Goal: Task Accomplishment & Management: Manage account settings

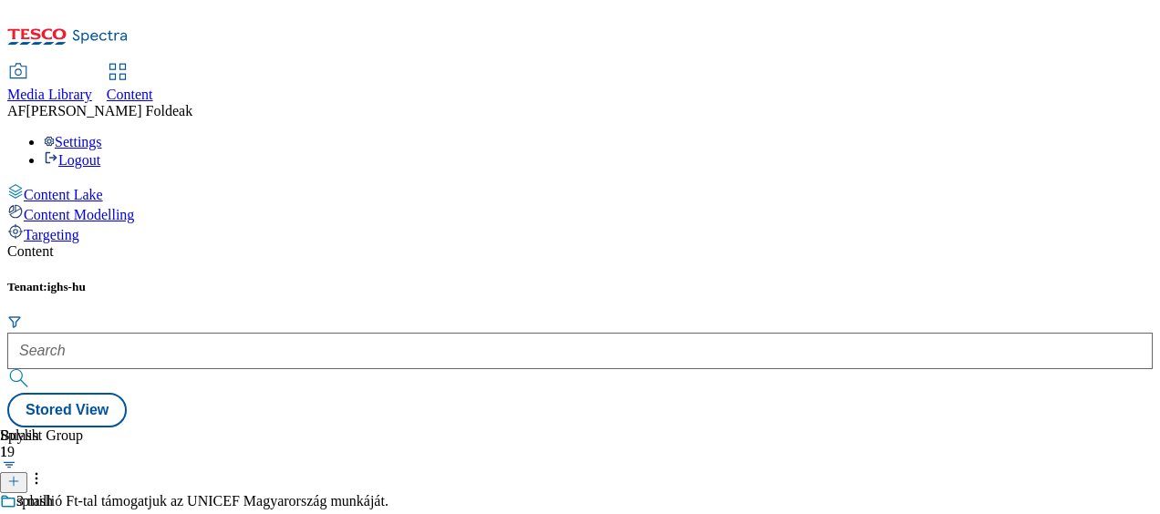
scroll to position [374, 0]
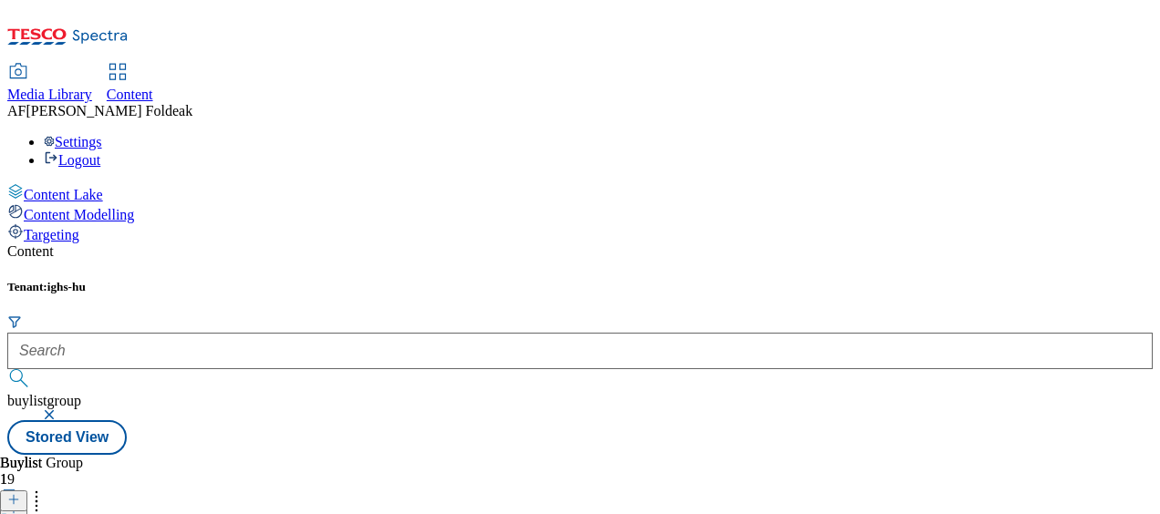
click at [20, 502] on icon at bounding box center [13, 508] width 13 height 13
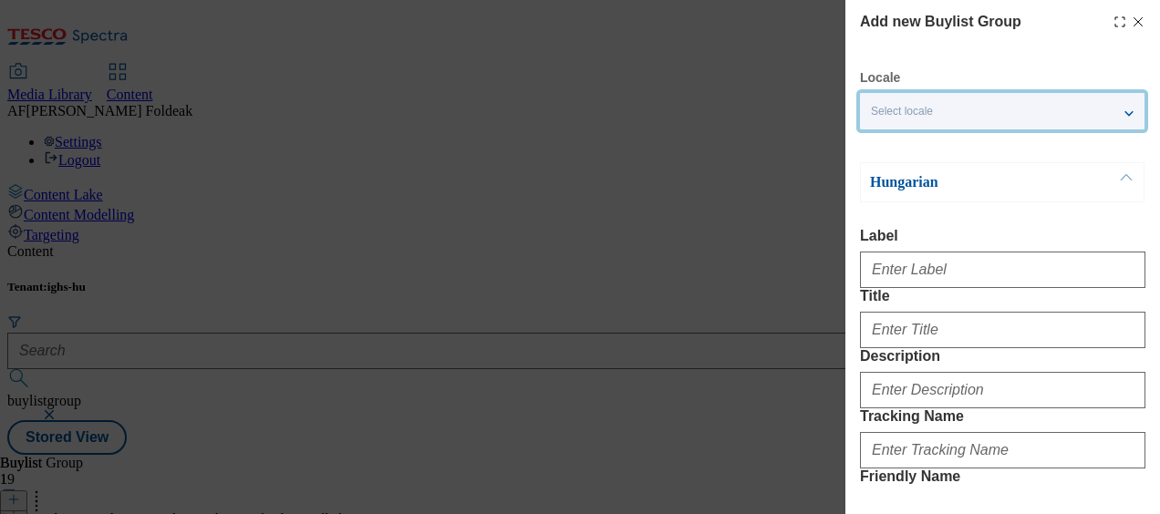
click at [1035, 112] on div "Select locale" at bounding box center [1002, 111] width 284 height 36
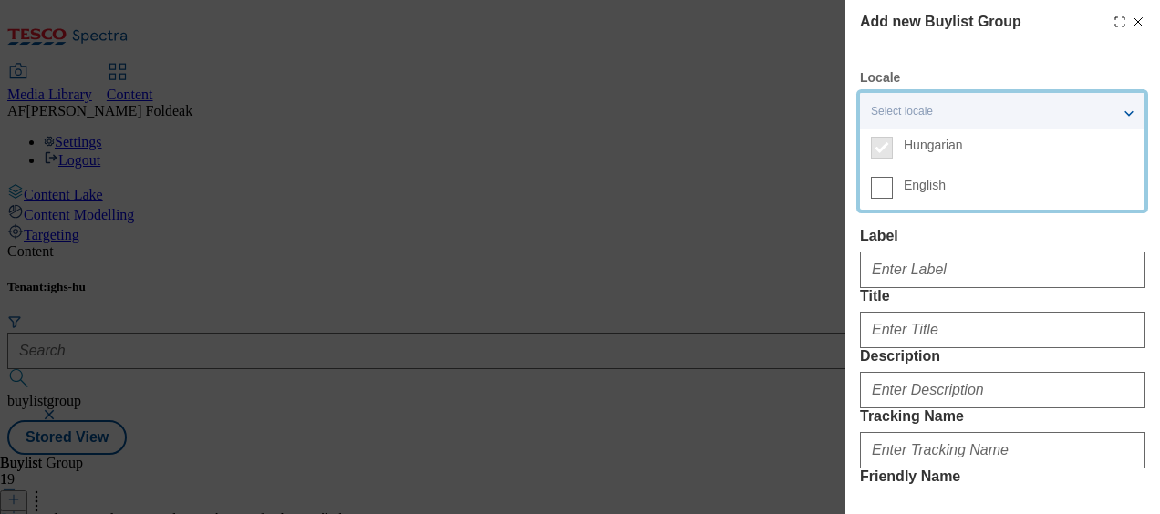
click at [1081, 108] on div "Select locale" at bounding box center [1002, 111] width 284 height 36
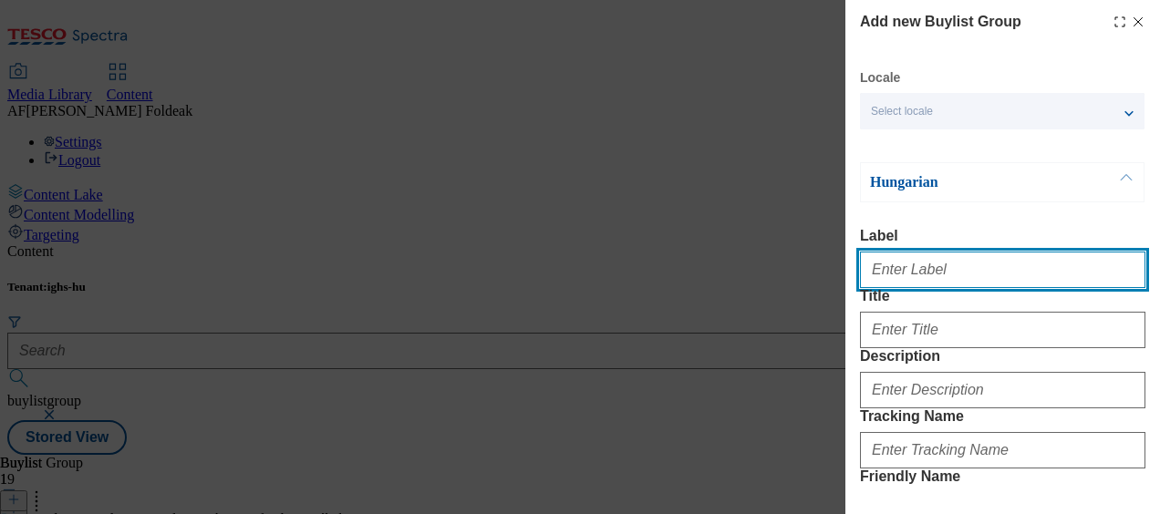
click at [970, 279] on input "Label" at bounding box center [1002, 270] width 285 height 36
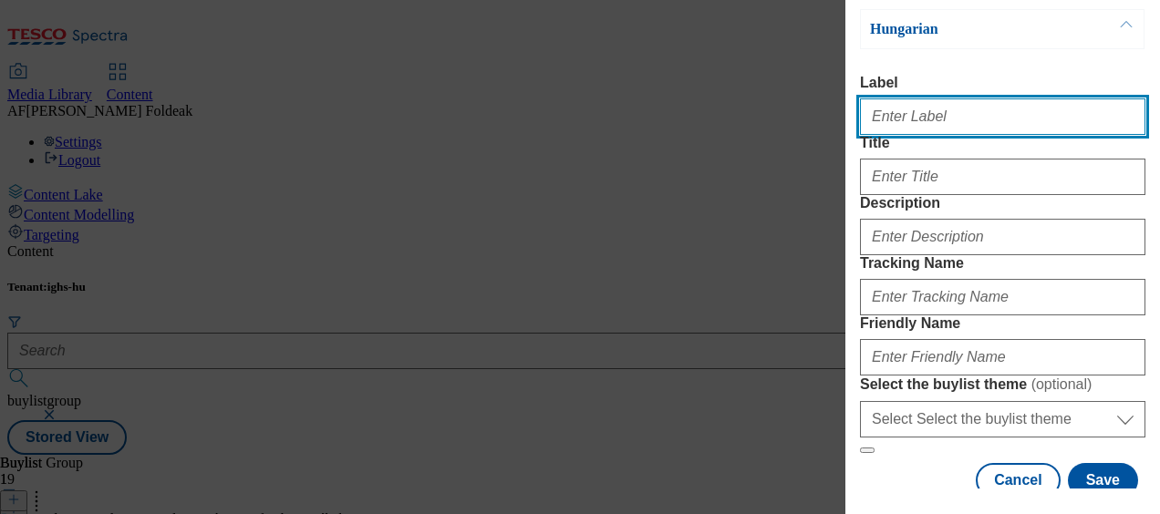
scroll to position [157, 0]
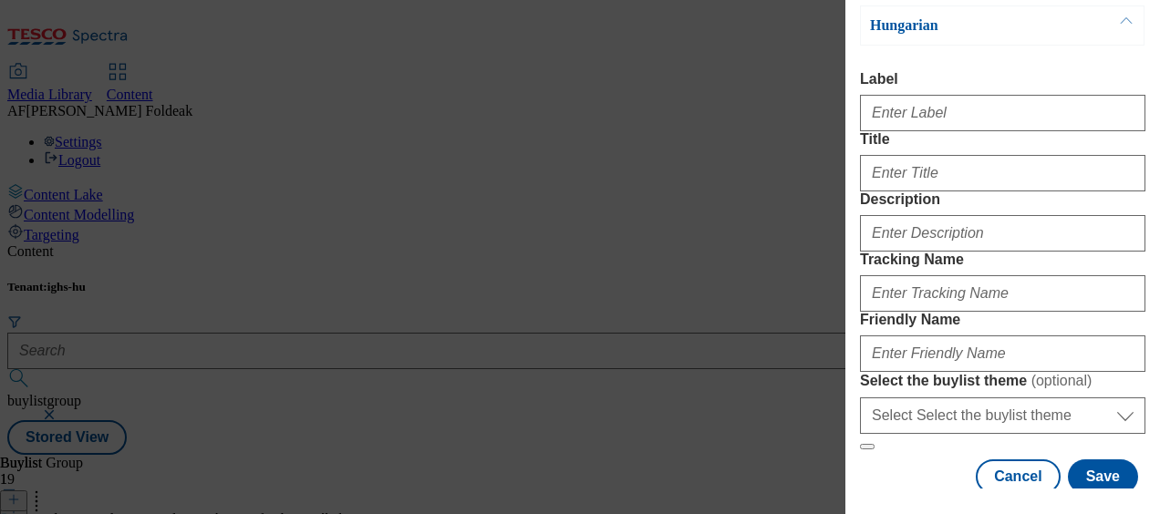
click at [742, 150] on div "Add new Buylist Group Locale Select locale Hungarian English Hungarian Label Ti…" at bounding box center [580, 257] width 1160 height 514
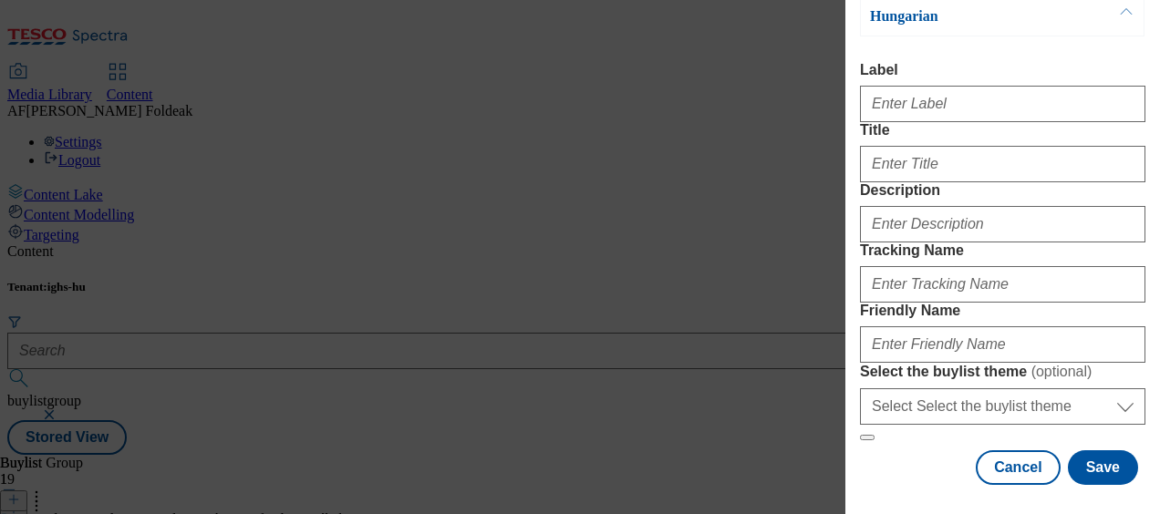
scroll to position [317, 0]
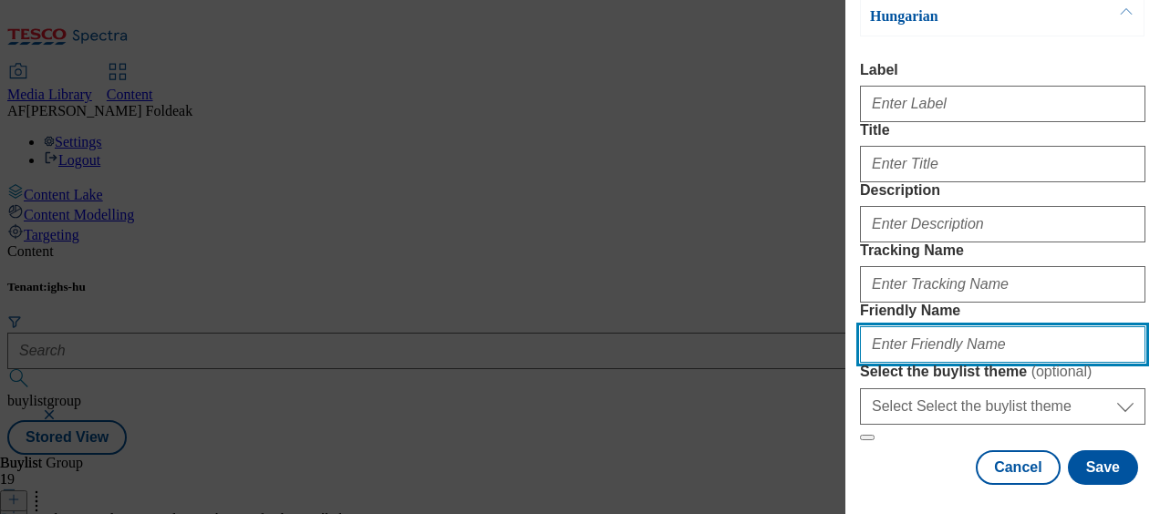
click at [956, 327] on input "Friendly Name" at bounding box center [1002, 344] width 285 height 36
type input "uvegek-es-tarolok"
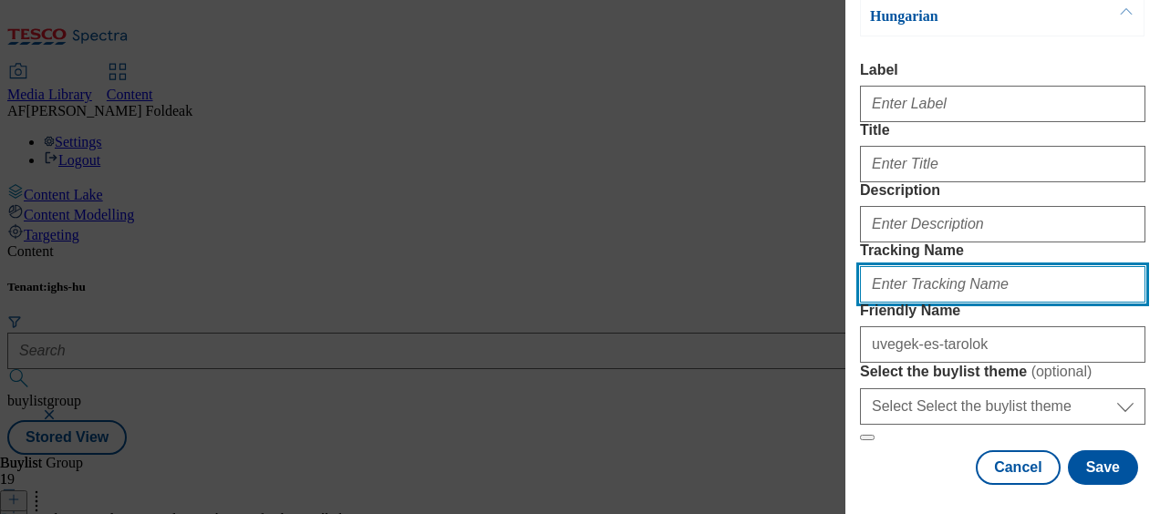
click at [986, 266] on input "Tracking Name" at bounding box center [1002, 284] width 285 height 36
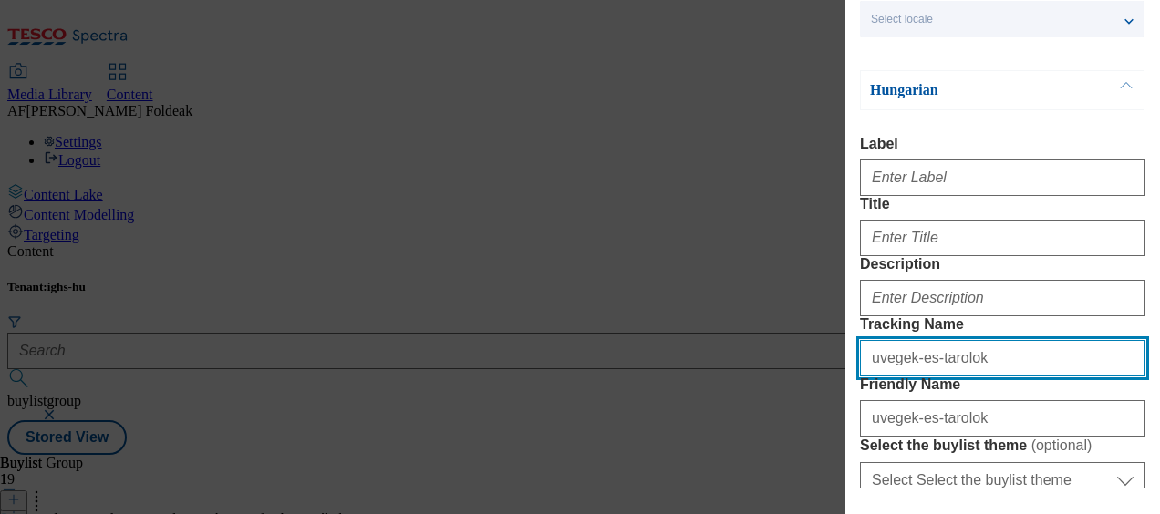
scroll to position [88, 0]
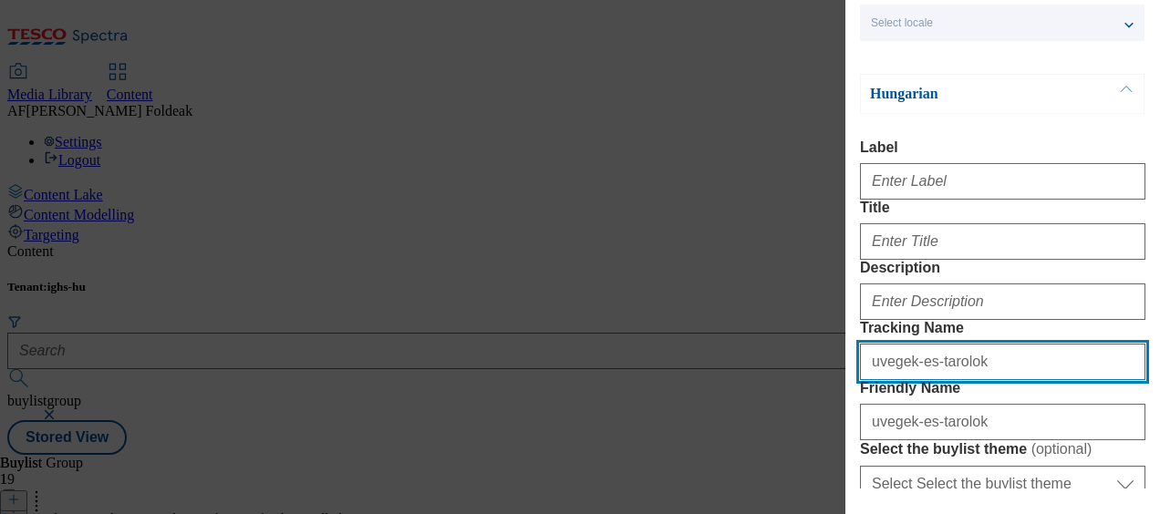
type input "uvegek-es-tarolok"
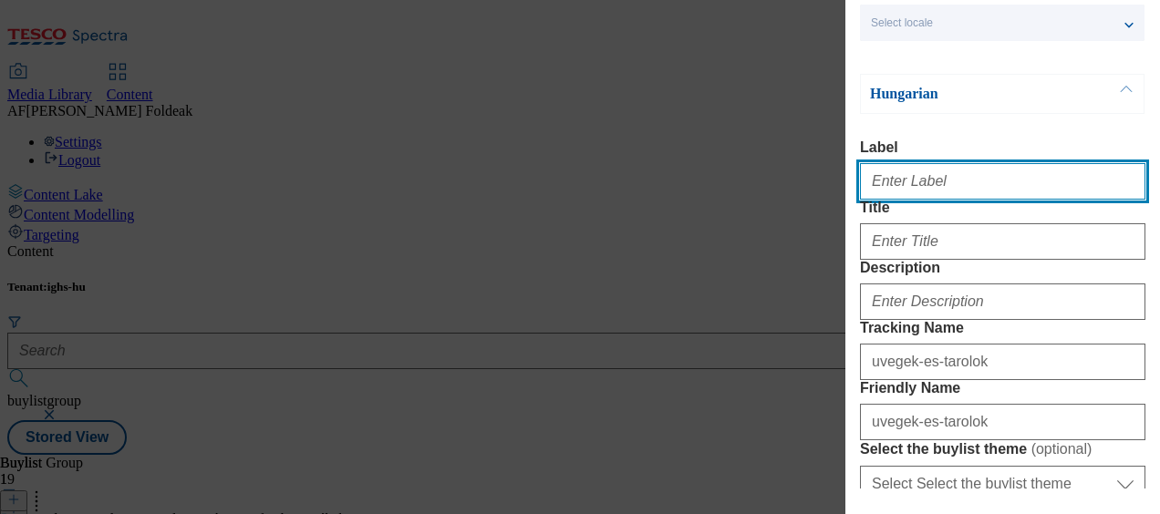
click at [950, 181] on input "Label" at bounding box center [1002, 181] width 285 height 36
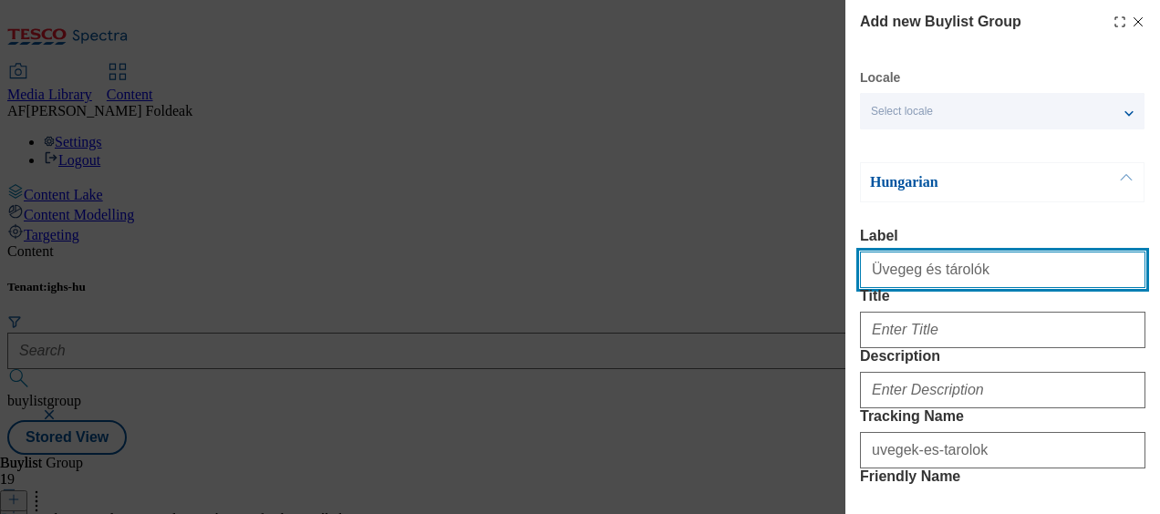
type input "Üvegeg és tárolók"
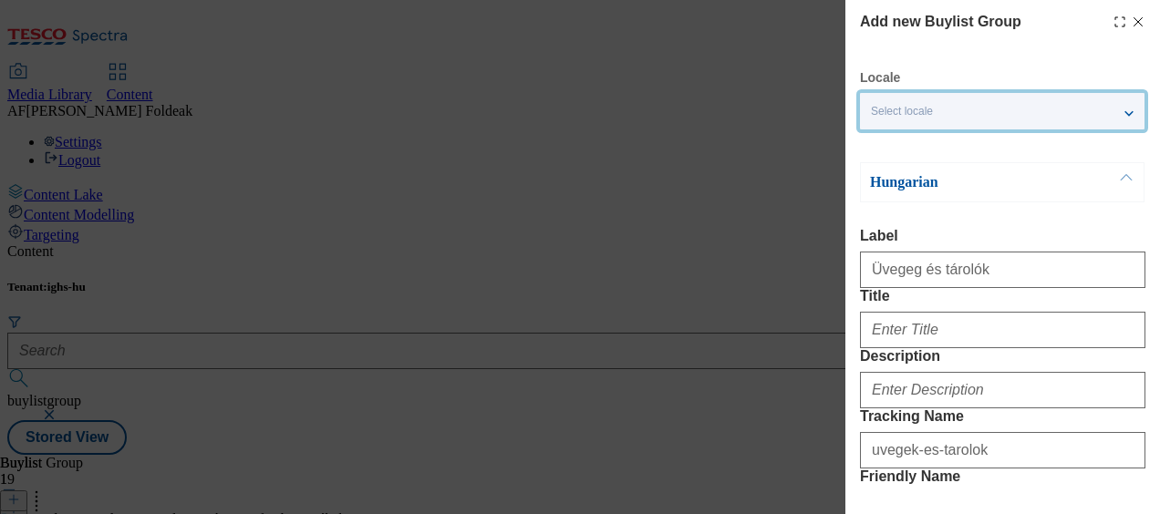
click at [1112, 118] on div "Select locale" at bounding box center [1002, 111] width 284 height 36
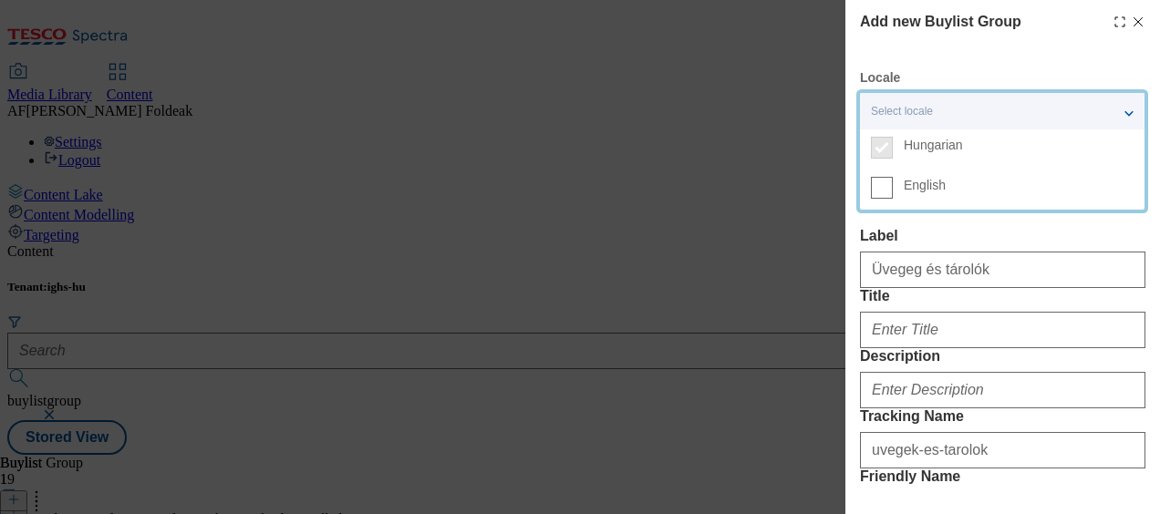
click at [1014, 179] on span "English" at bounding box center [1019, 185] width 230 height 16
click at [893, 179] on input "English" at bounding box center [882, 188] width 22 height 22
click at [1131, 103] on div "2 locales selected" at bounding box center [1002, 111] width 284 height 36
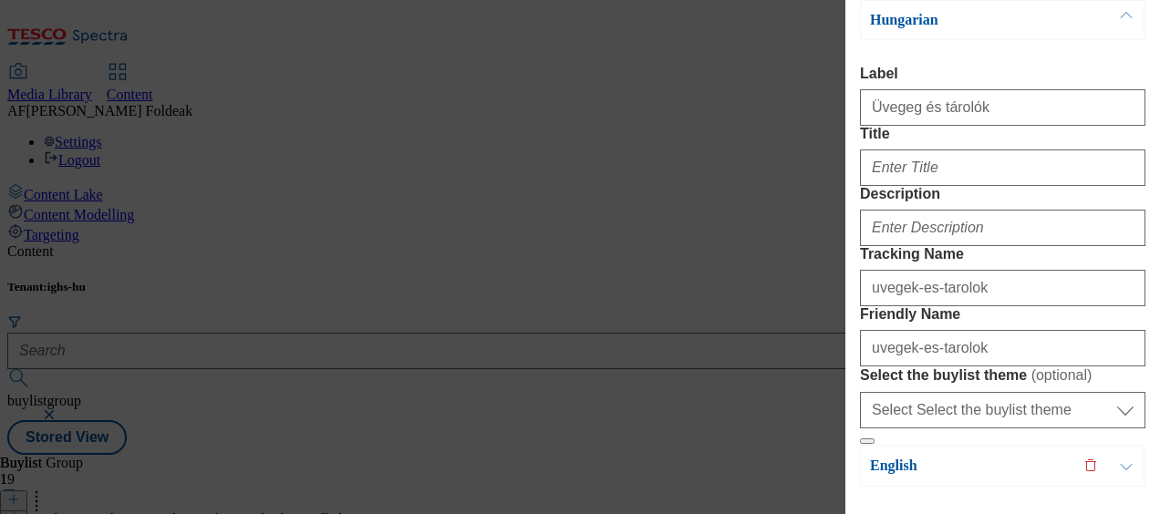
scroll to position [390, 0]
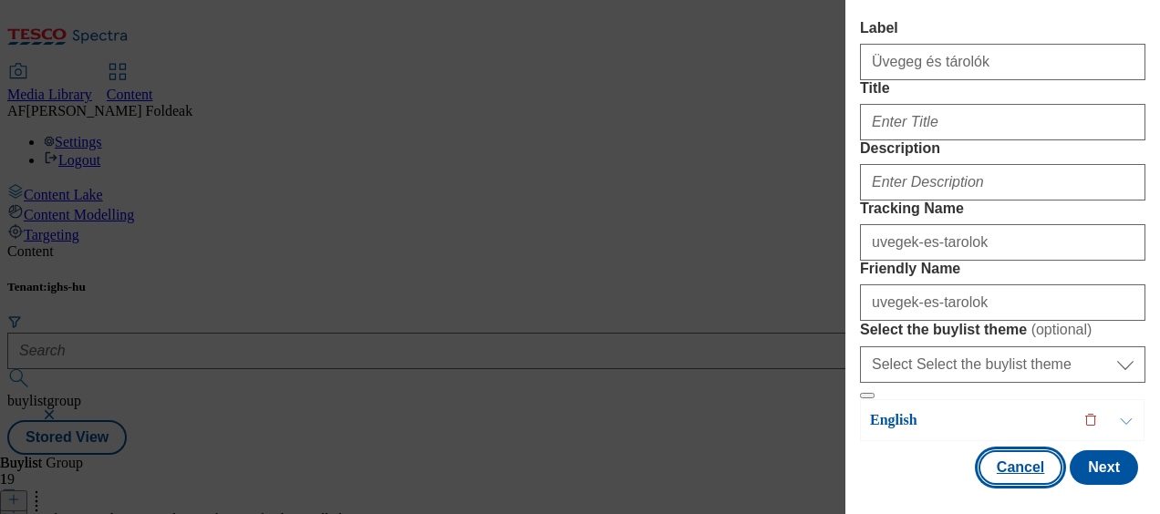
click at [988, 452] on button "Cancel" at bounding box center [1020, 467] width 84 height 35
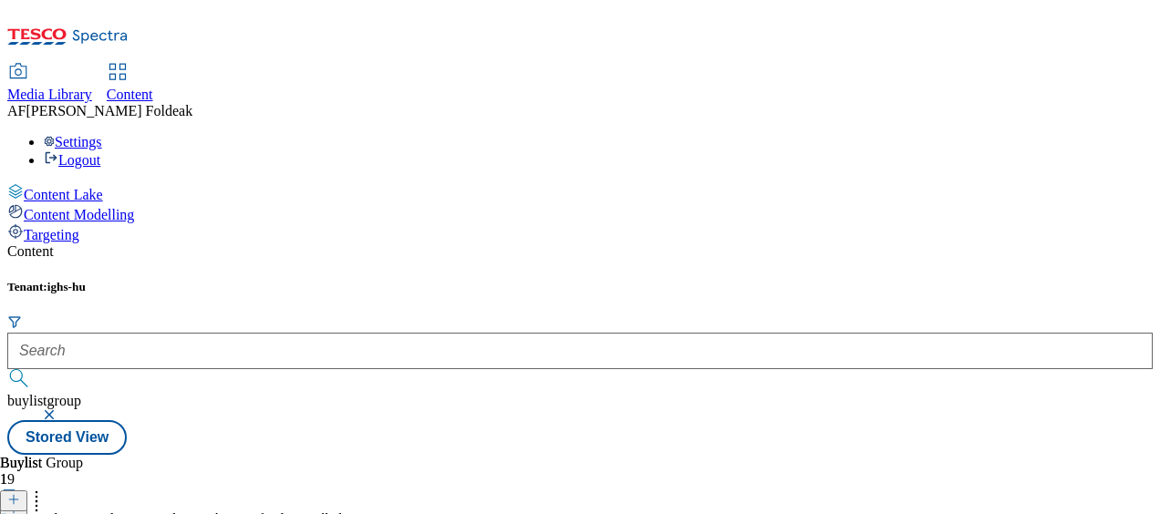
scroll to position [368, 0]
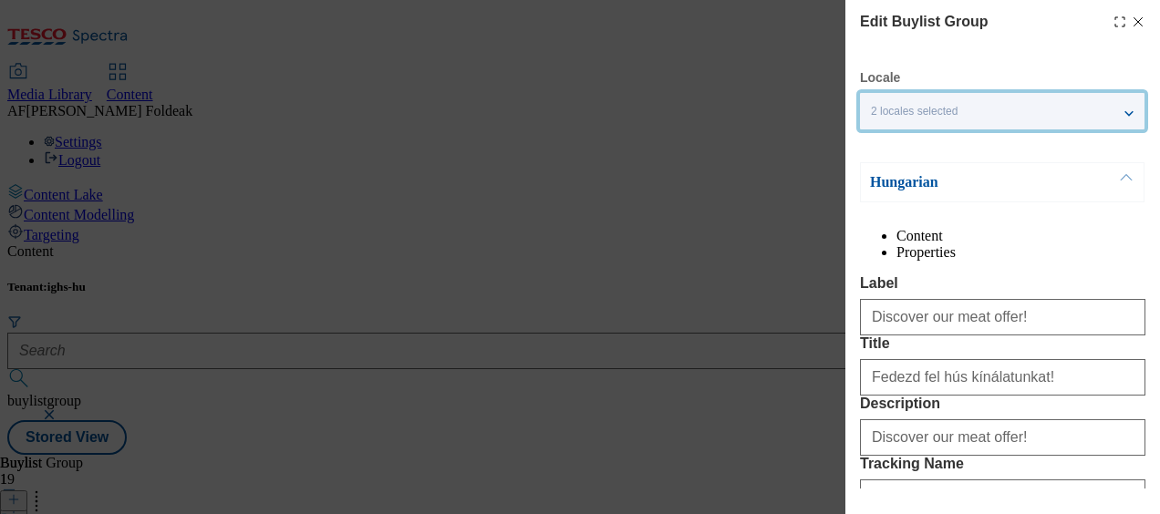
click at [1127, 110] on div "2 locales selected" at bounding box center [1002, 111] width 284 height 36
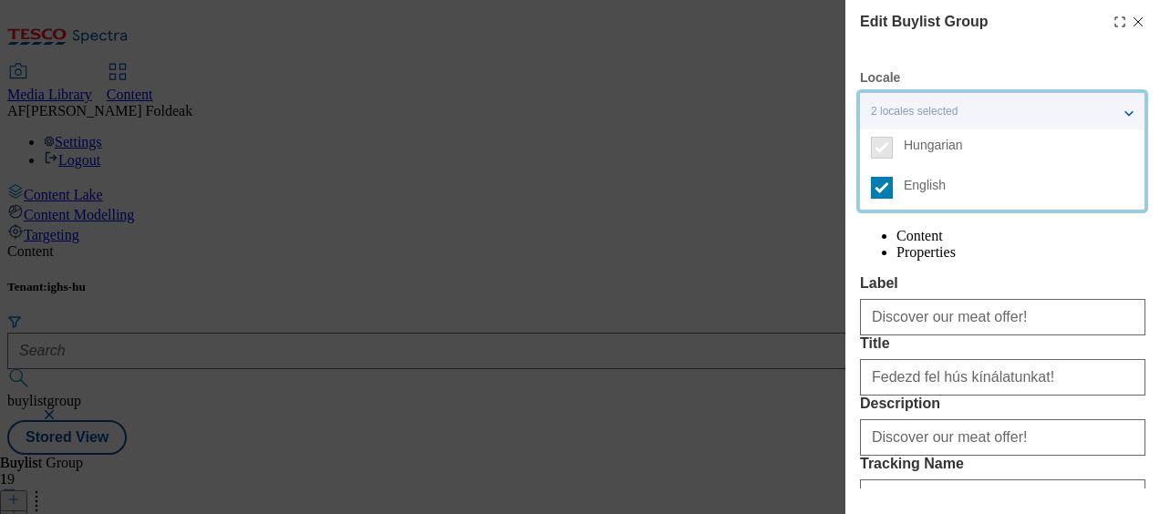
click at [1133, 105] on div "2 locales selected" at bounding box center [1002, 111] width 284 height 36
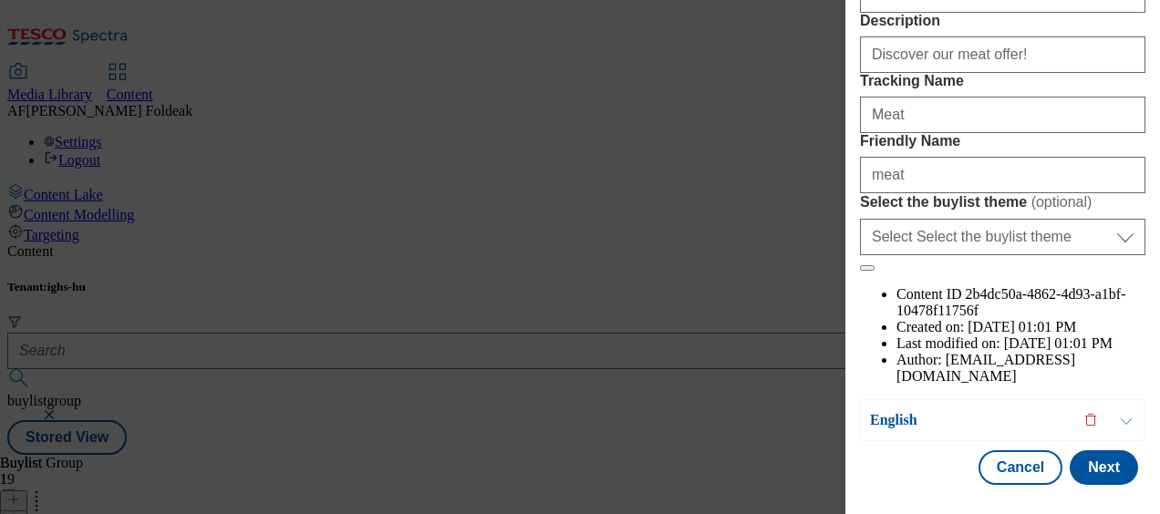
scroll to position [470, 0]
click at [994, 456] on button "Cancel" at bounding box center [1020, 467] width 84 height 35
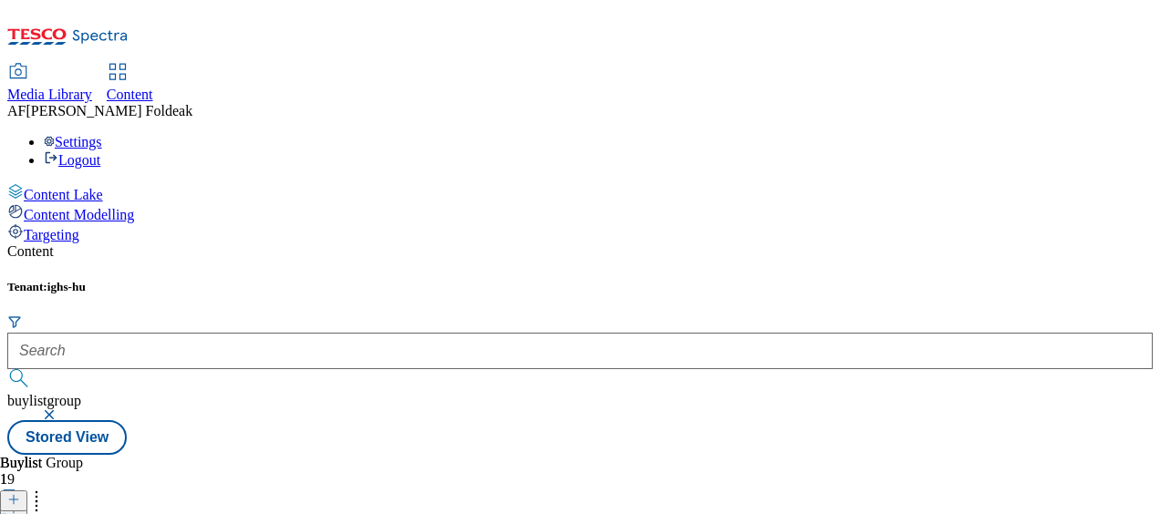
scroll to position [390, 0]
